Goal: Information Seeking & Learning: Find specific fact

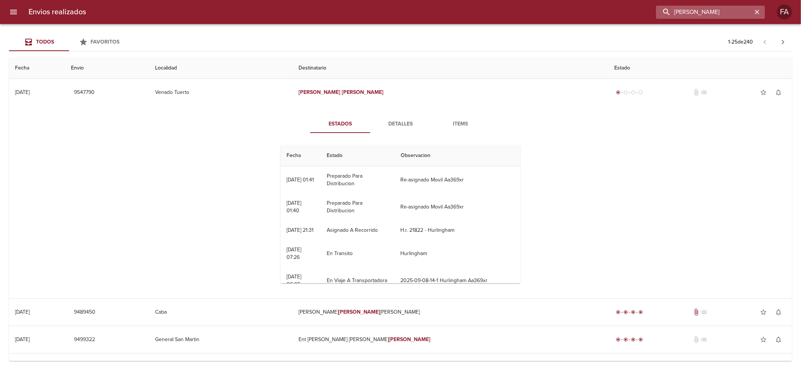
click at [725, 11] on input "[PERSON_NAME]" at bounding box center [704, 12] width 96 height 13
paste input "[PERSON_NAME]"
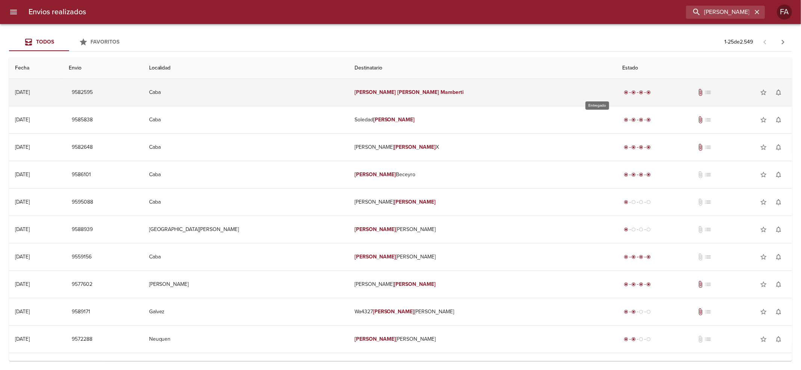
click at [622, 95] on div "radio_button_checked" at bounding box center [626, 92] width 8 height 5
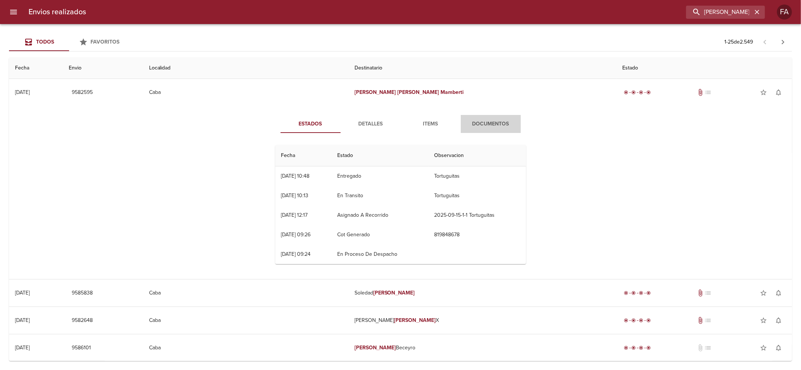
click at [466, 125] on span "Documentos" at bounding box center [490, 123] width 51 height 9
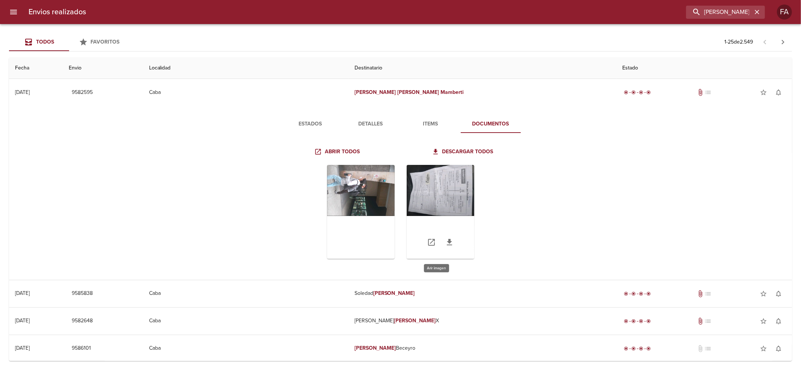
drag, startPoint x: 442, startPoint y: 200, endPoint x: 442, endPoint y: 196, distance: 3.8
click at [442, 196] on div "Tabla de envíos del cliente" at bounding box center [441, 212] width 68 height 94
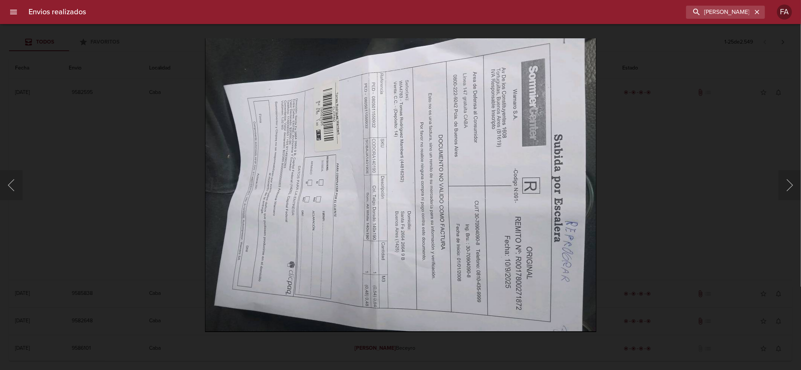
click at [638, 170] on div "Lightbox" at bounding box center [400, 185] width 801 height 370
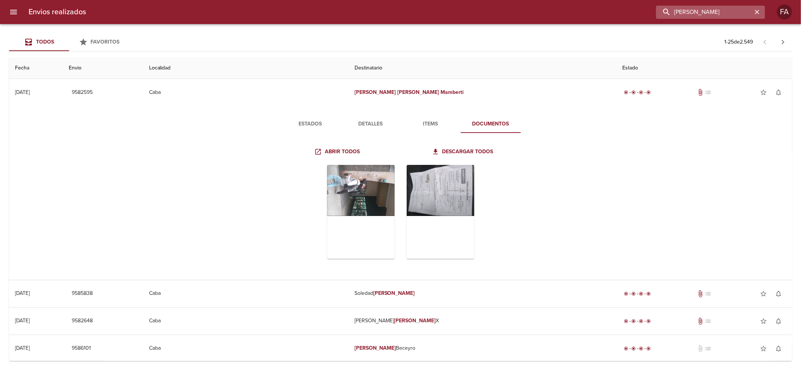
click at [729, 18] on input "[PERSON_NAME]" at bounding box center [704, 12] width 96 height 13
paste input "[PERSON_NAME] [PERSON_NAME]"
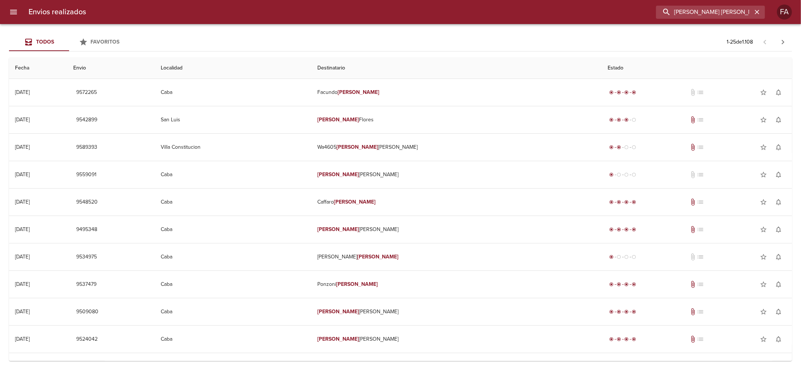
scroll to position [0, 48]
drag, startPoint x: 739, startPoint y: 14, endPoint x: 894, endPoint y: 27, distance: 154.8
click at [800, 0] on html "Envios realizados [PERSON_NAME] [PERSON_NAME] Todos Favoritos 1 - 25 de 1.108 F…" at bounding box center [400, 0] width 801 height 0
click at [721, 17] on input "[PERSON_NAME] [PERSON_NAME]" at bounding box center [704, 12] width 96 height 13
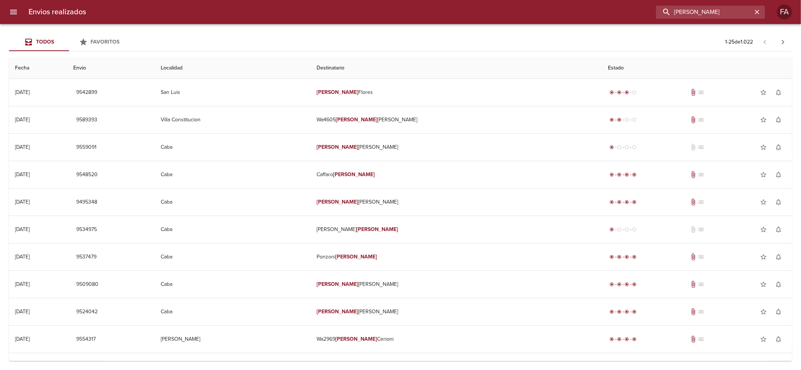
scroll to position [0, 0]
drag, startPoint x: 712, startPoint y: 13, endPoint x: 517, endPoint y: 38, distance: 196.4
click at [517, 0] on div "Envios realizados [PERSON_NAME] FA Todos Favoritos 1 - 25 de 1.022 Fecha Envio …" at bounding box center [400, 0] width 801 height 0
click at [682, 9] on input "[PERSON_NAME]" at bounding box center [704, 12] width 96 height 13
drag, startPoint x: 682, startPoint y: 9, endPoint x: 1057, endPoint y: 18, distance: 375.2
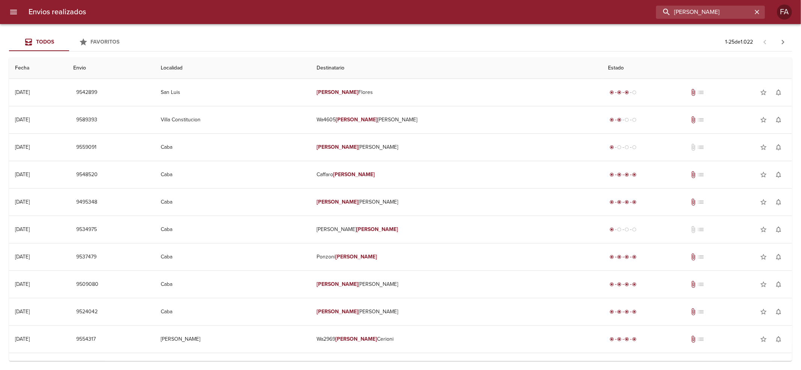
click at [800, 0] on html "Envios realizados [PERSON_NAME] FA Todos Favoritos 1 - 25 de 1.022 Fecha Envio …" at bounding box center [400, 0] width 801 height 0
paste input "[PERSON_NAME]"
type input "[PERSON_NAME]"
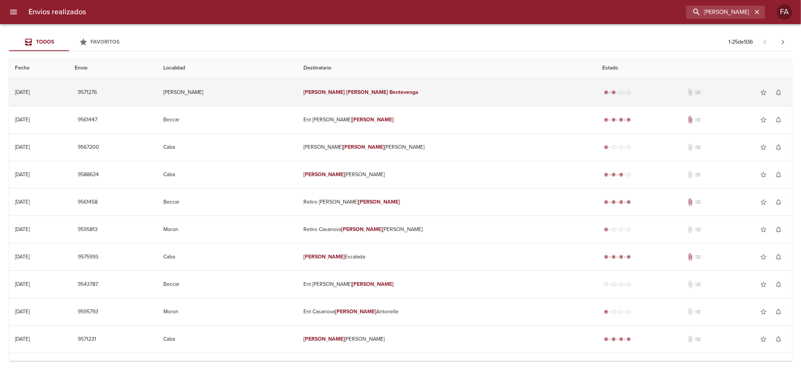
scroll to position [0, 0]
drag, startPoint x: 552, startPoint y: 87, endPoint x: 562, endPoint y: 93, distance: 11.8
click at [558, 90] on td "[PERSON_NAME]" at bounding box center [446, 92] width 299 height 27
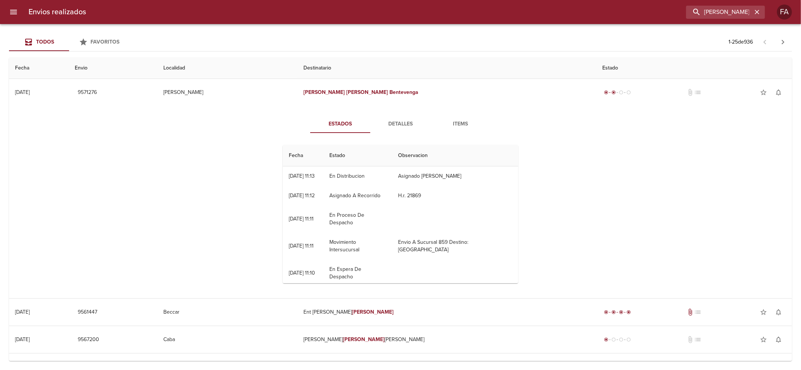
scroll to position [57, 0]
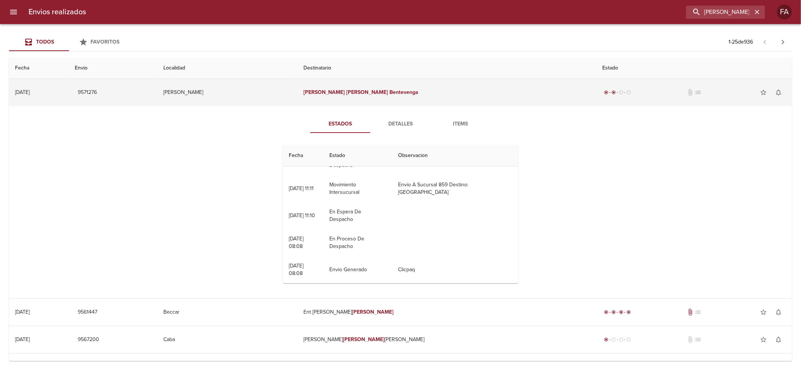
click at [97, 92] on span "9571276" at bounding box center [87, 92] width 19 height 9
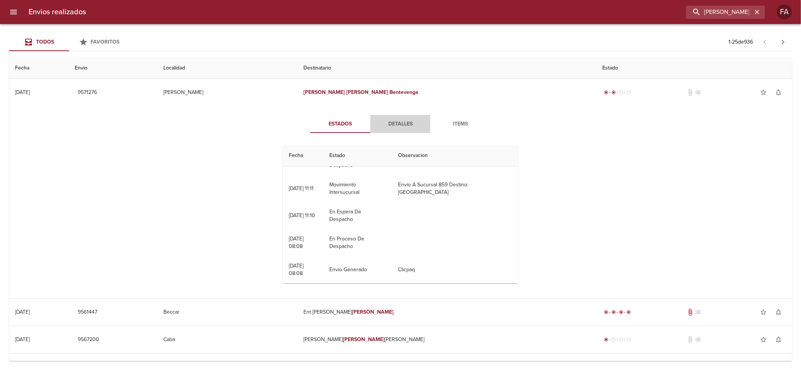
click at [383, 119] on span "Detalles" at bounding box center [400, 123] width 51 height 9
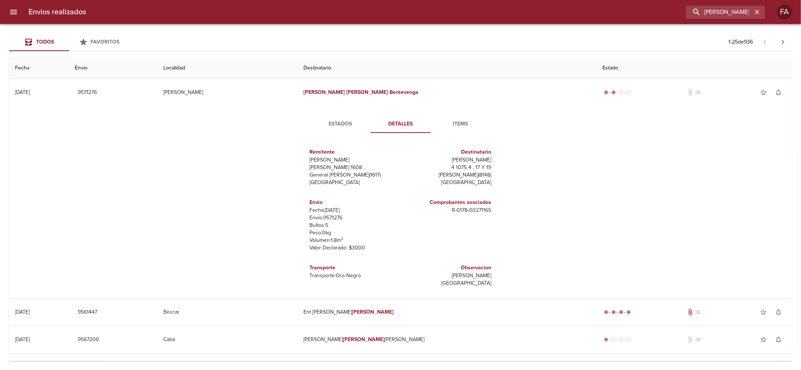
scroll to position [100, 0]
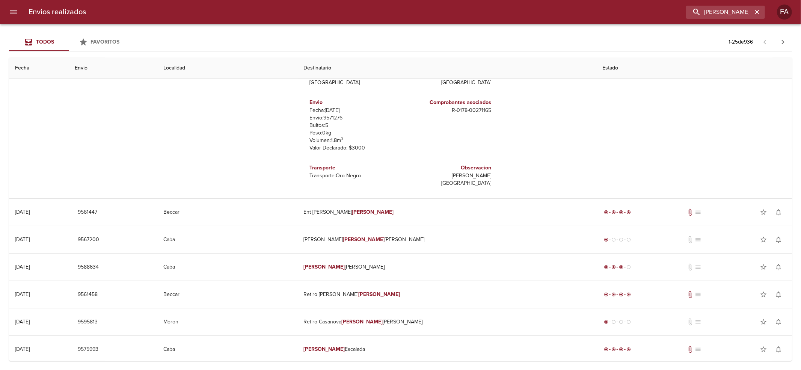
click at [324, 167] on h6 "Transporte" at bounding box center [354, 168] width 88 height 8
drag, startPoint x: 324, startPoint y: 167, endPoint x: 350, endPoint y: 172, distance: 27.1
click at [350, 172] on div "Transporte Transporte: Oro Negro" at bounding box center [354, 172] width 88 height 22
copy div "Transporte Transporte: Oro Negro"
click at [729, 14] on input "[PERSON_NAME]" at bounding box center [704, 12] width 96 height 13
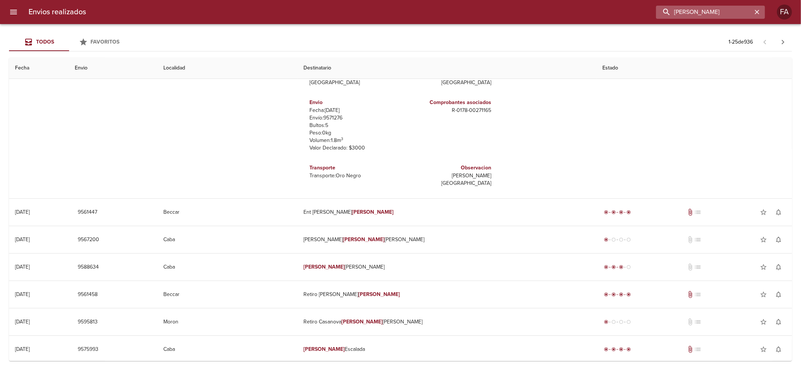
click at [729, 14] on input "[PERSON_NAME]" at bounding box center [704, 12] width 96 height 13
paste input "VANESA [PERSON_NAME] ML"
type input "VANESA [PERSON_NAME] ML"
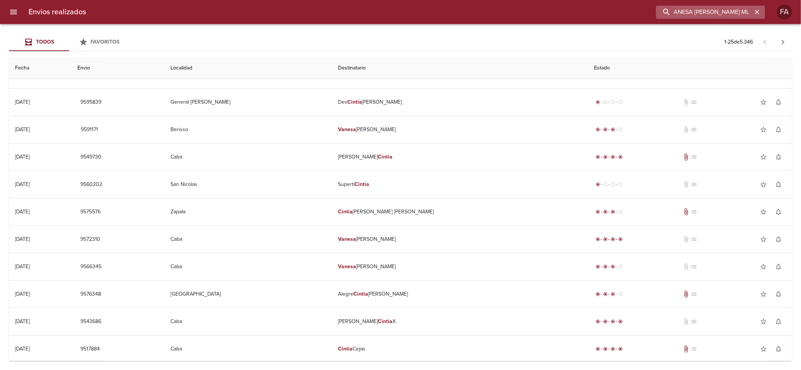
scroll to position [0, 0]
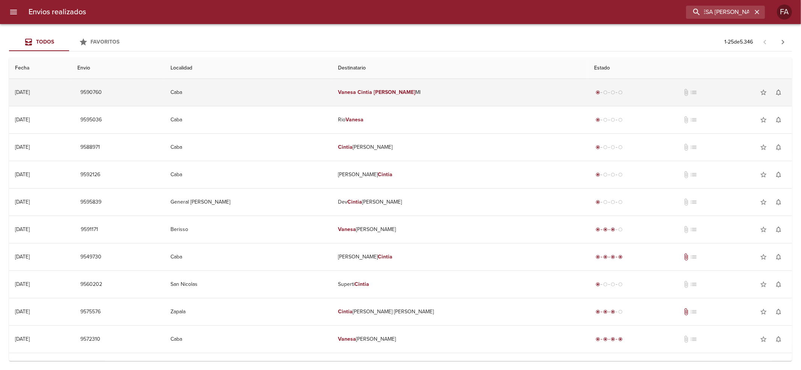
click at [301, 96] on td "Caba" at bounding box center [247, 92] width 167 height 27
